Goal: Information Seeking & Learning: Understand process/instructions

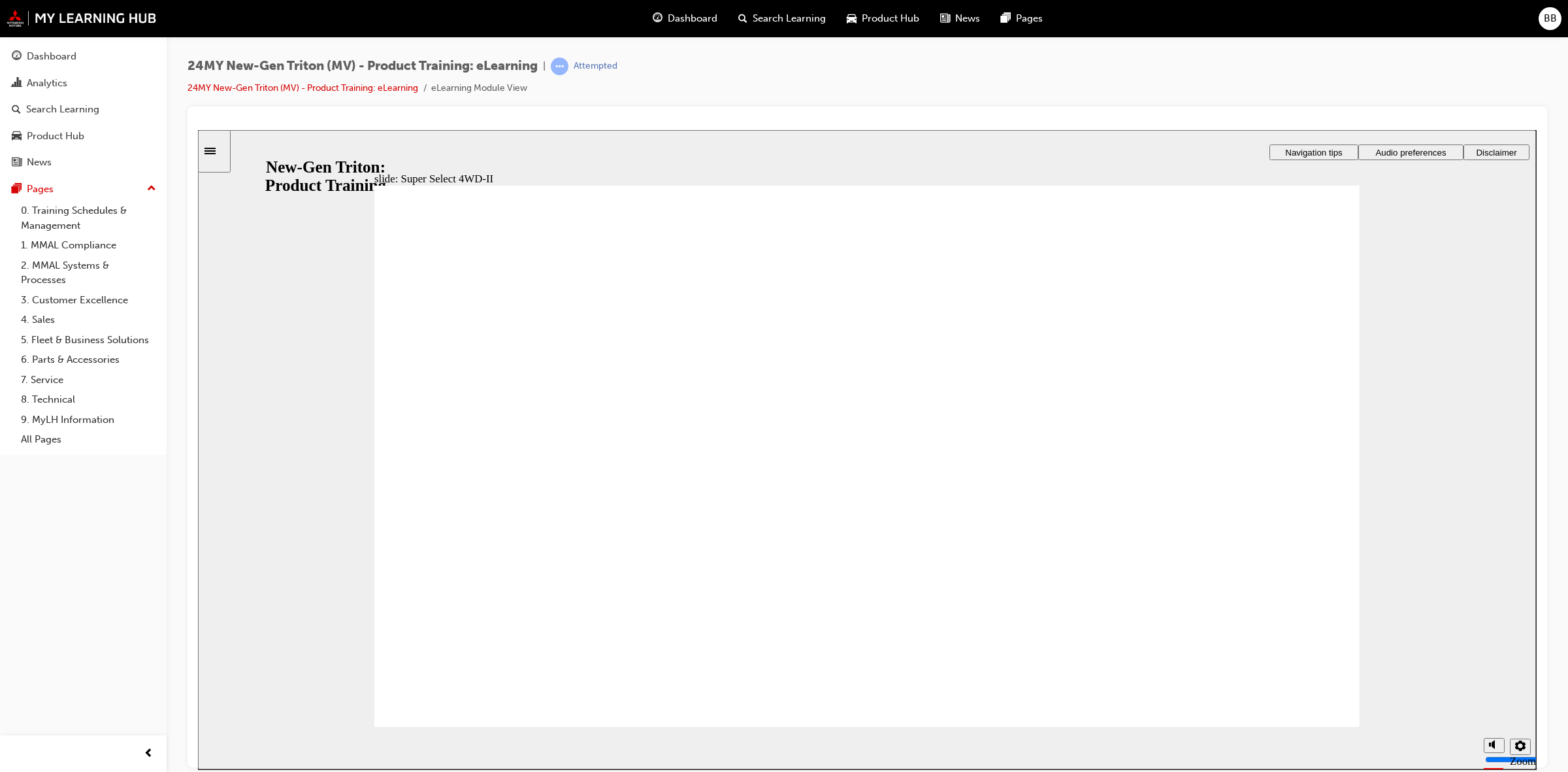
drag, startPoint x: 835, startPoint y: 329, endPoint x: 859, endPoint y: 334, distance: 24.5
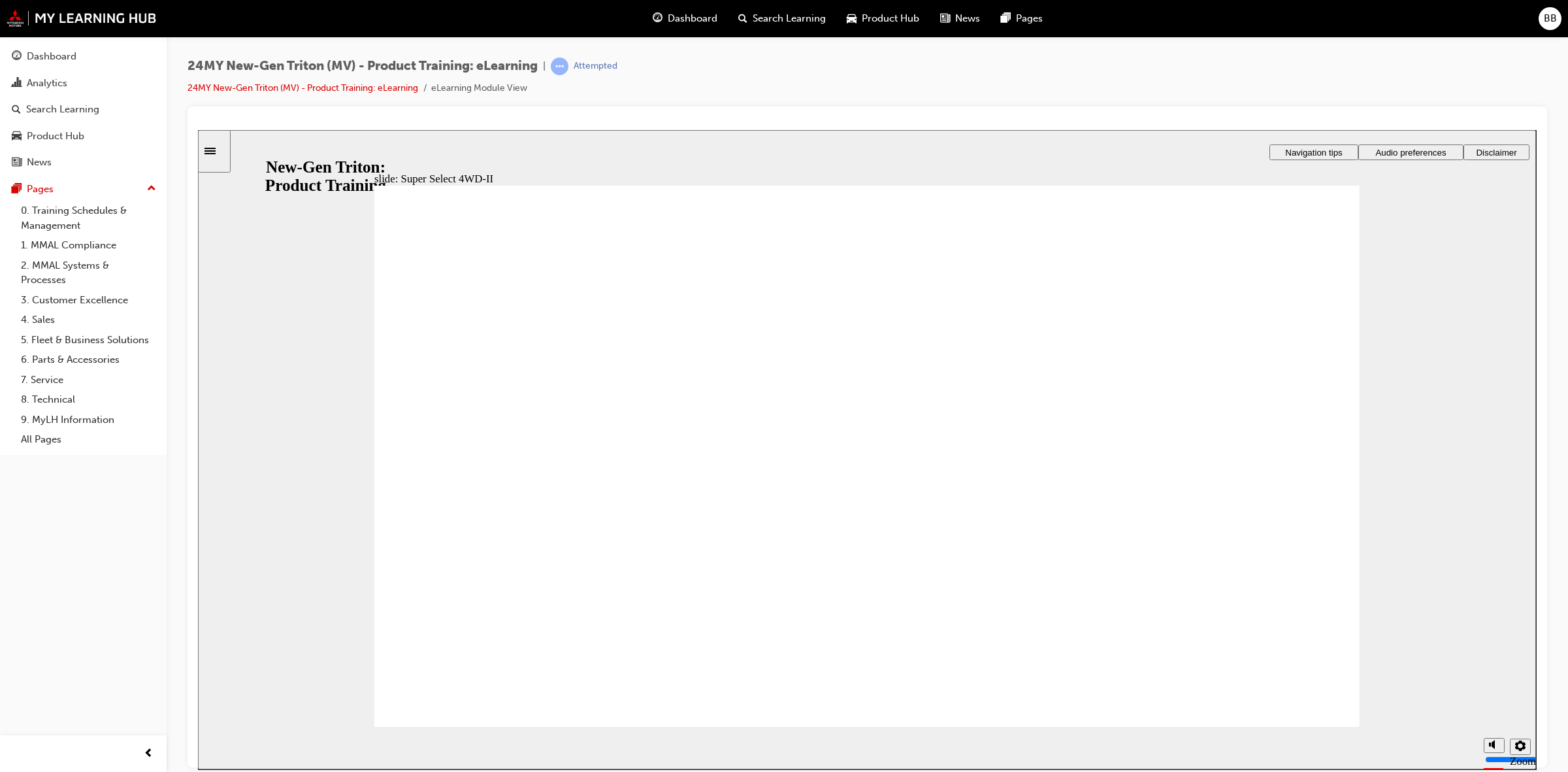
drag, startPoint x: 686, startPoint y: 396, endPoint x: 694, endPoint y: 396, distance: 8.0
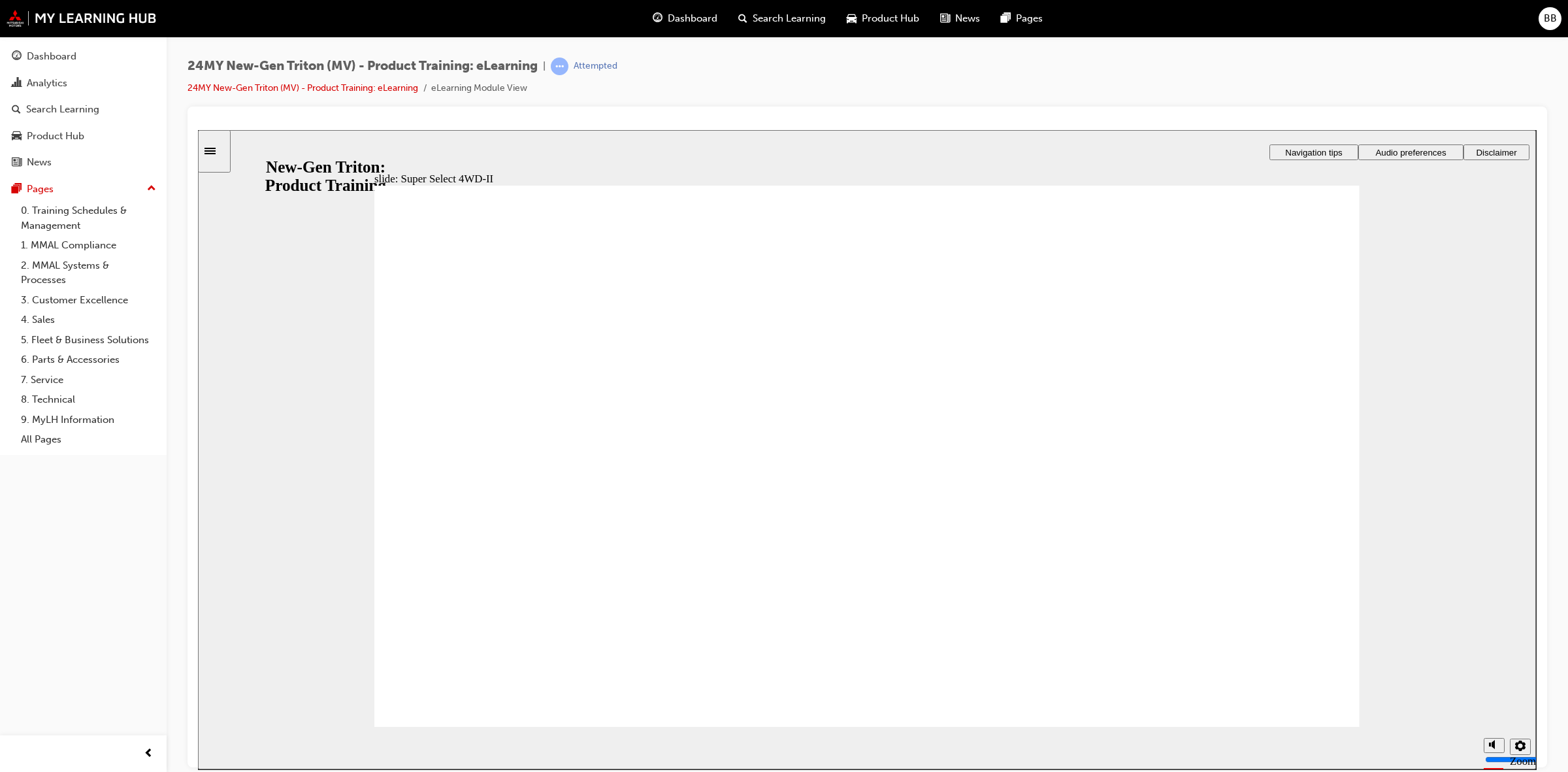
drag, startPoint x: 803, startPoint y: 510, endPoint x: 851, endPoint y: 625, distance: 124.6
drag, startPoint x: 851, startPoint y: 625, endPoint x: 937, endPoint y: 597, distance: 90.4
drag, startPoint x: 1078, startPoint y: 510, endPoint x: 810, endPoint y: 477, distance: 270.0
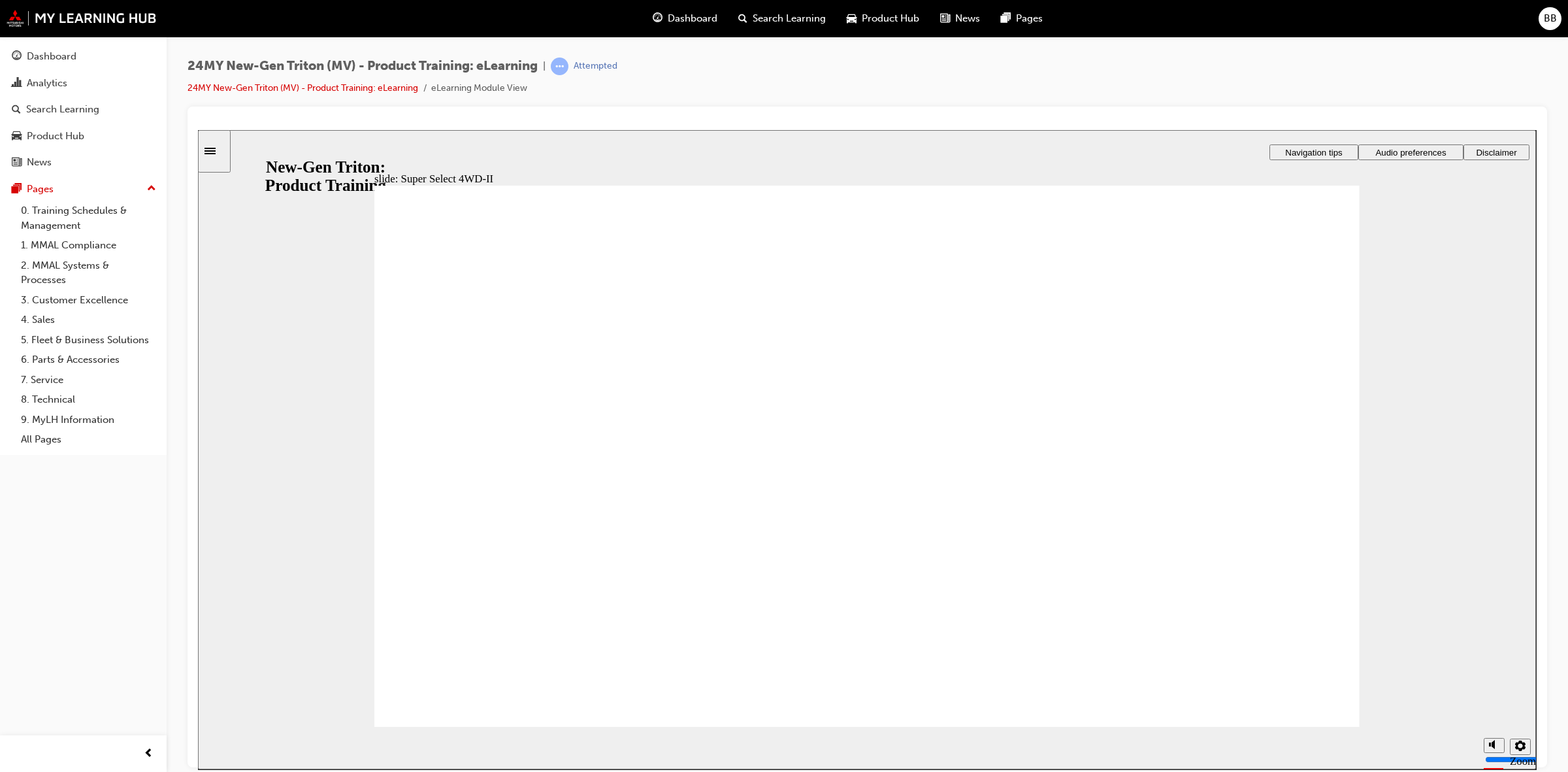
drag, startPoint x: 834, startPoint y: 395, endPoint x: 1229, endPoint y: 405, distance: 395.1
drag, startPoint x: 1230, startPoint y: 402, endPoint x: 861, endPoint y: 395, distance: 369.1
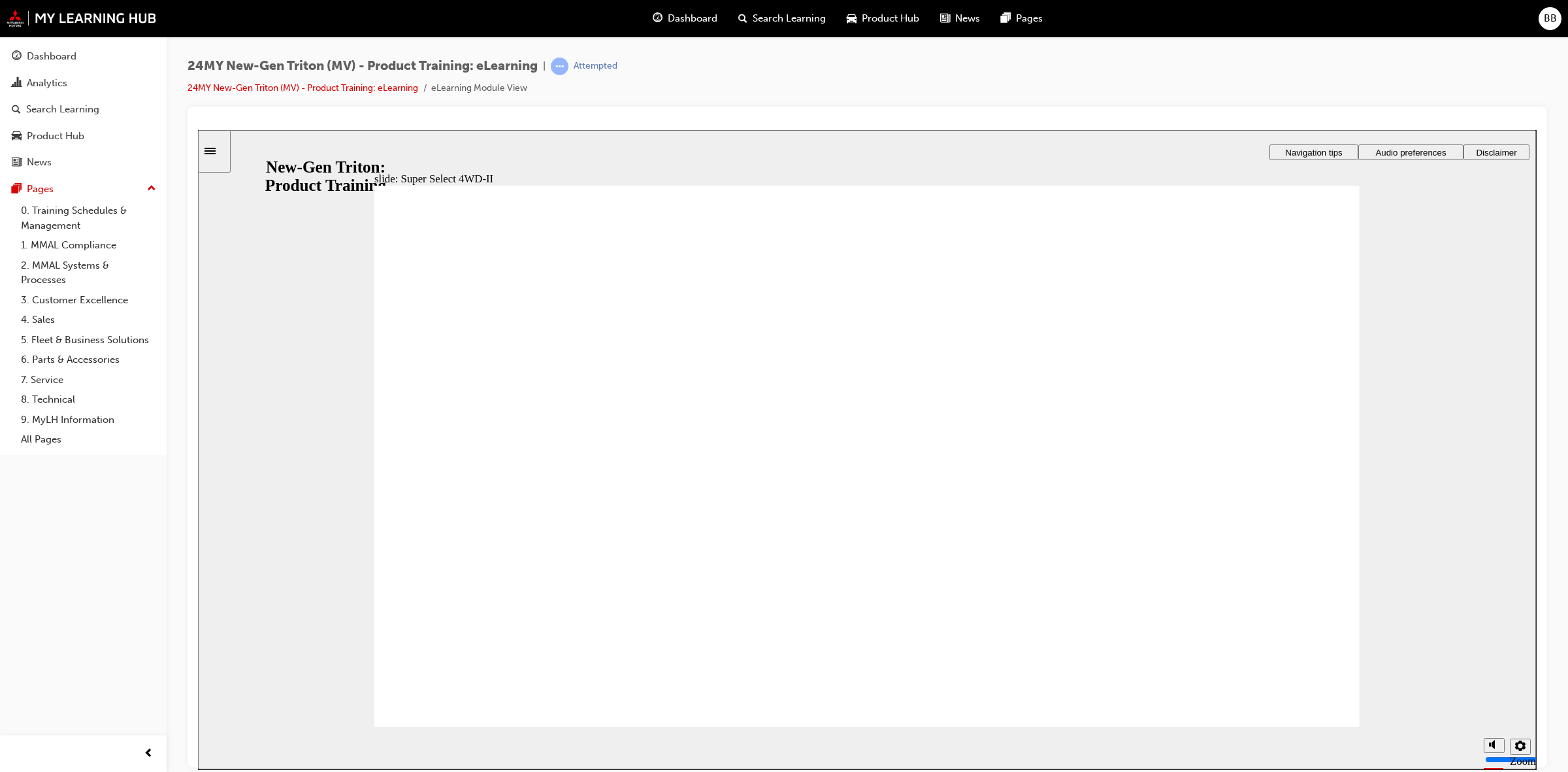
drag, startPoint x: 775, startPoint y: 405, endPoint x: 1066, endPoint y: 499, distance: 305.8
